Goal: Task Accomplishment & Management: Manage account settings

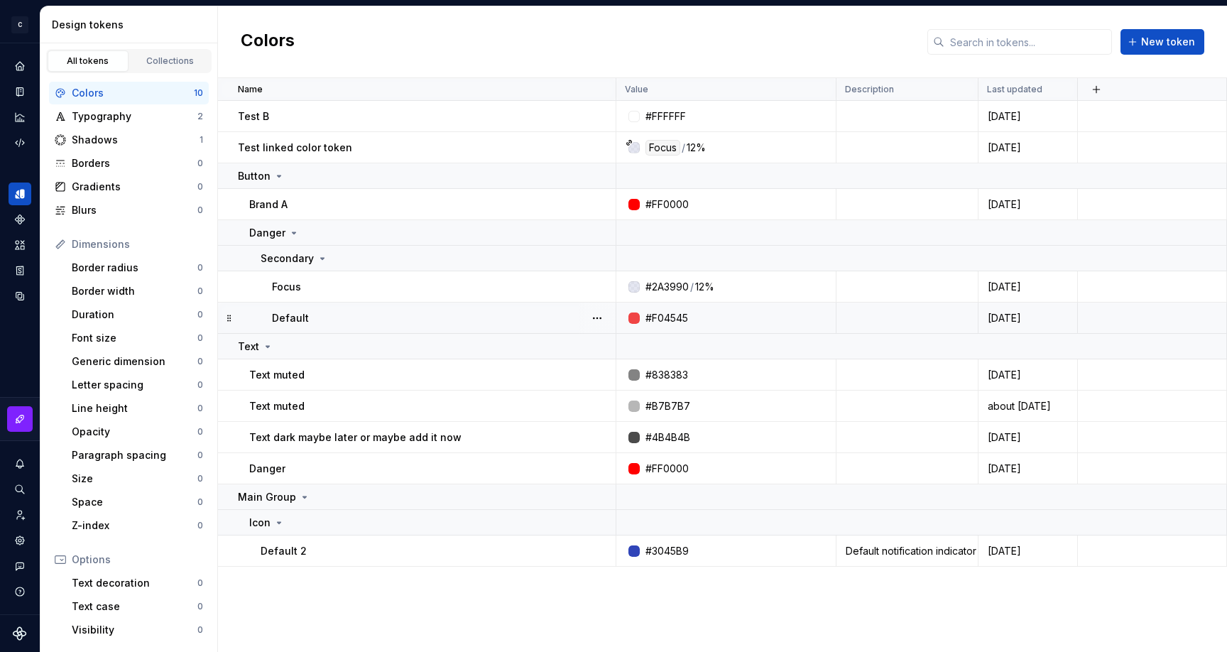
click at [637, 316] on div at bounding box center [633, 317] width 11 height 11
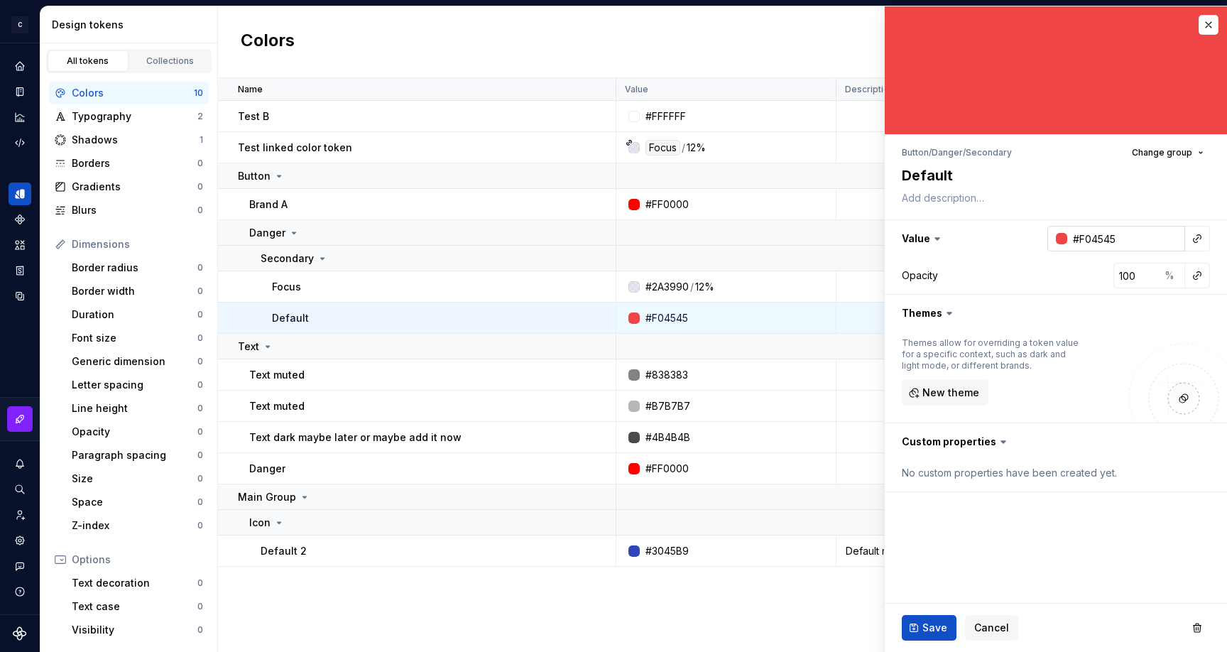
click at [1060, 236] on div at bounding box center [1061, 238] width 11 height 11
click at [1007, 241] on html "C My Design System S Design system data Design tokens All tokens Collections Co…" at bounding box center [613, 326] width 1227 height 652
click at [1057, 239] on div at bounding box center [1061, 238] width 11 height 11
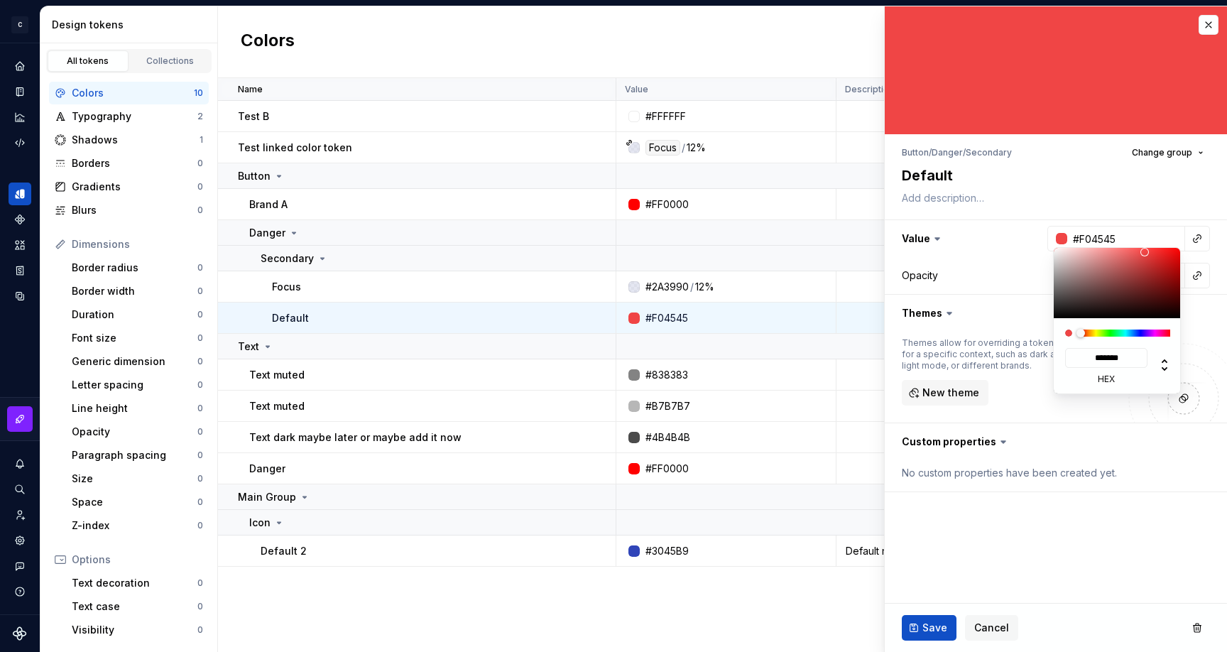
click at [1173, 147] on html "C My Design System S Design system data Design tokens All tokens Collections Co…" at bounding box center [613, 326] width 1227 height 652
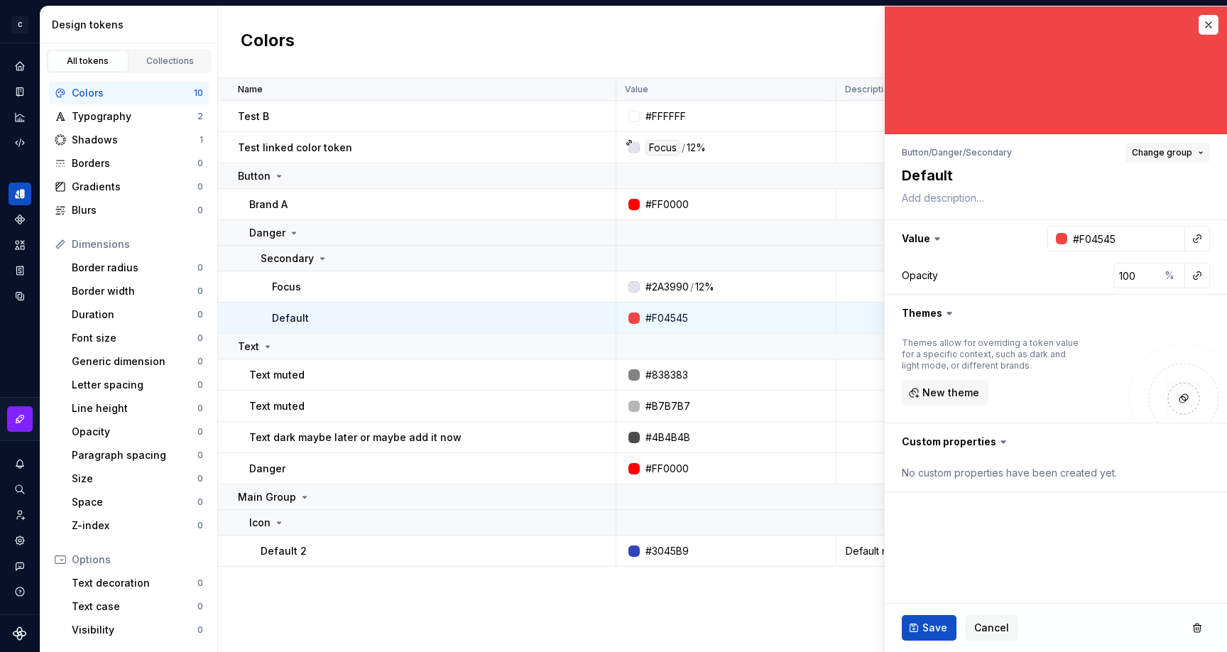
click at [1172, 148] on span "Change group" at bounding box center [1162, 152] width 60 height 11
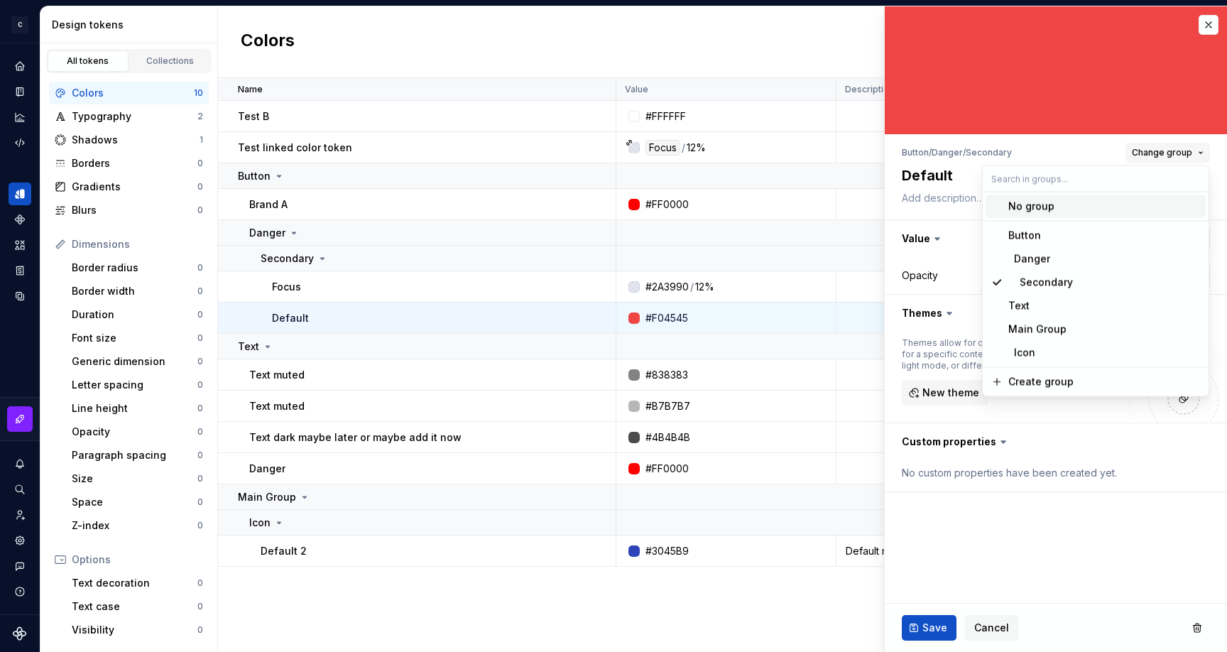
click at [1172, 148] on span "Change group" at bounding box center [1162, 152] width 60 height 11
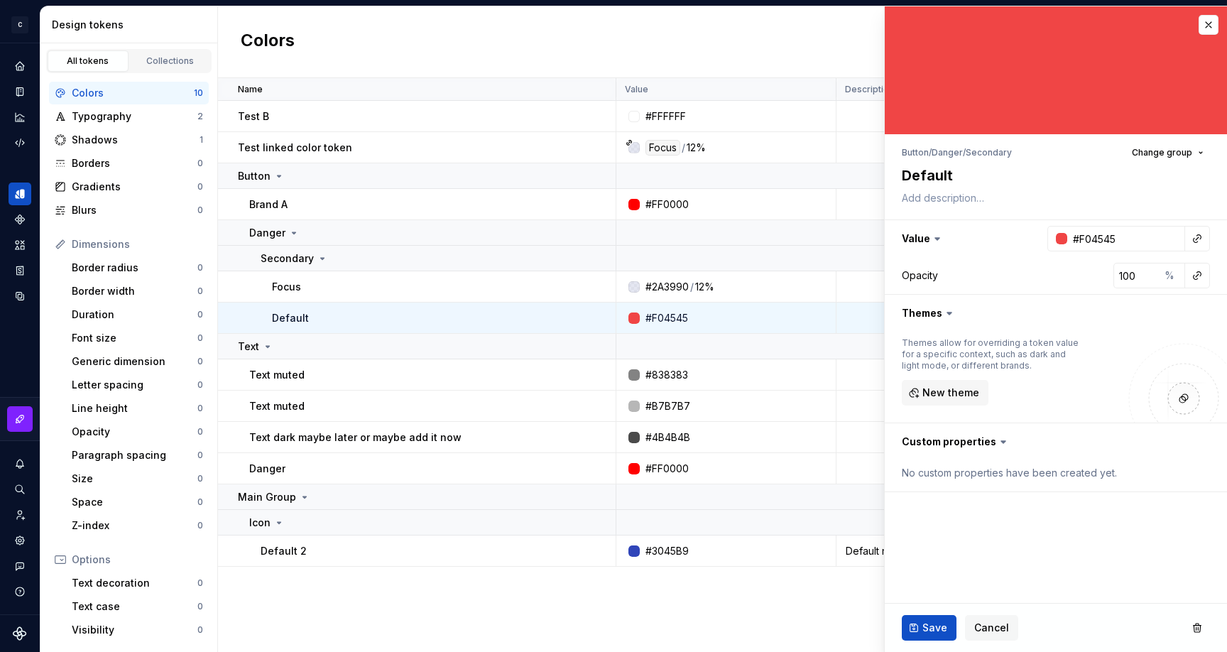
type textarea "*"
